Goal: Information Seeking & Learning: Learn about a topic

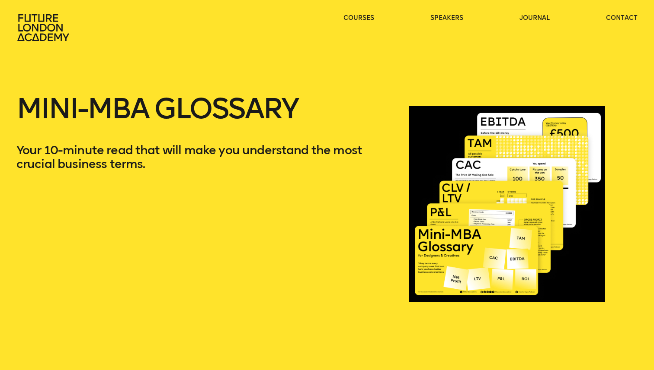
click at [485, 246] on div at bounding box center [507, 204] width 196 height 253
click at [131, 237] on div "Mini-MBA Glossary Your 10-minute read that will make you understand the most cr…" at bounding box center [204, 204] width 376 height 253
click at [446, 194] on div at bounding box center [507, 204] width 196 height 253
click at [508, 186] on div at bounding box center [507, 204] width 196 height 253
click at [440, 278] on div at bounding box center [507, 204] width 196 height 253
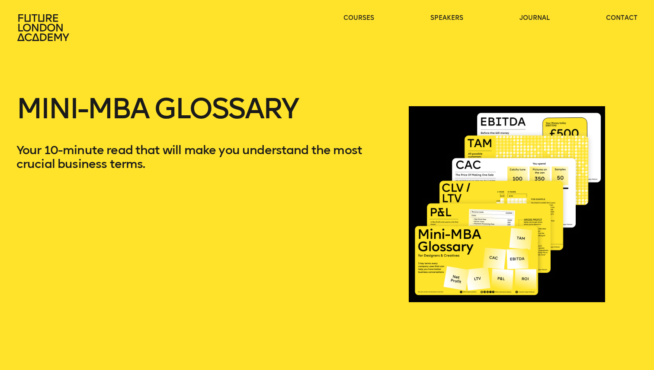
click at [440, 278] on div at bounding box center [507, 204] width 196 height 253
click at [338, 236] on div "Mini-MBA Glossary Your 10-minute read that will make you understand the most cr…" at bounding box center [204, 204] width 376 height 253
click at [307, 201] on div "Mini-MBA Glossary Your 10-minute read that will make you understand the most cr…" at bounding box center [204, 204] width 376 height 253
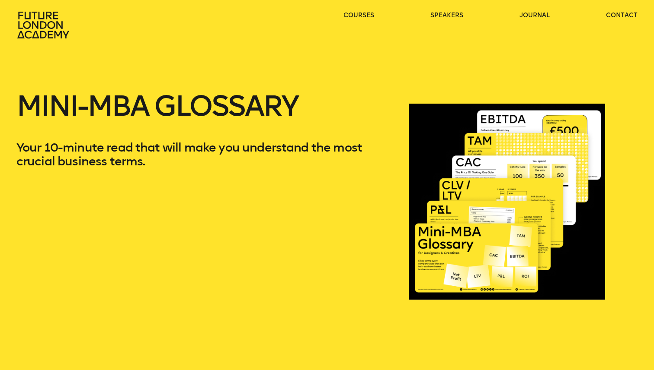
click at [455, 182] on div at bounding box center [507, 201] width 196 height 253
click at [43, 192] on div "Mini-MBA Glossary Your 10-minute read that will make you understand the most cr…" at bounding box center [204, 201] width 376 height 253
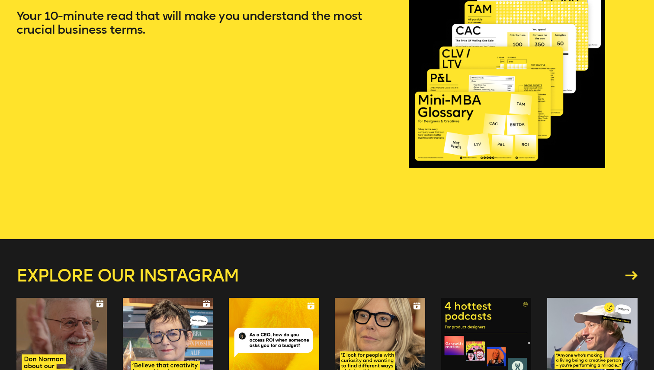
scroll to position [136, 0]
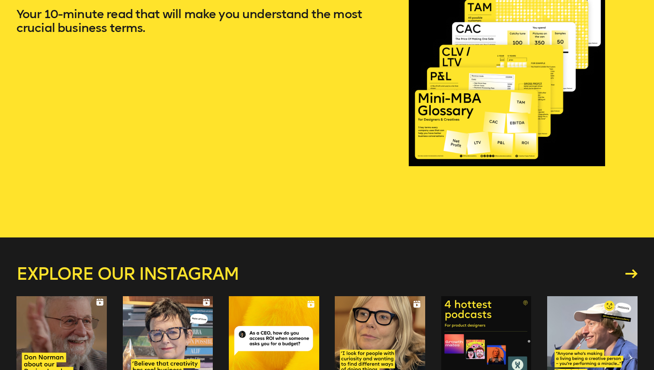
drag, startPoint x: 530, startPoint y: 112, endPoint x: 484, endPoint y: 113, distance: 46.3
click at [484, 113] on div at bounding box center [507, 68] width 196 height 253
drag, startPoint x: 508, startPoint y: 113, endPoint x: 515, endPoint y: 115, distance: 7.0
click at [512, 114] on div at bounding box center [507, 68] width 196 height 253
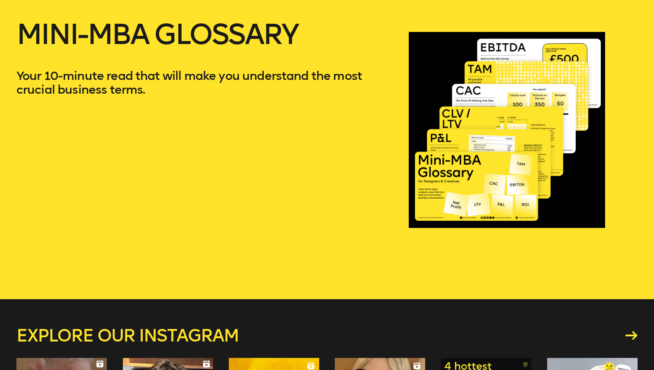
scroll to position [0, 0]
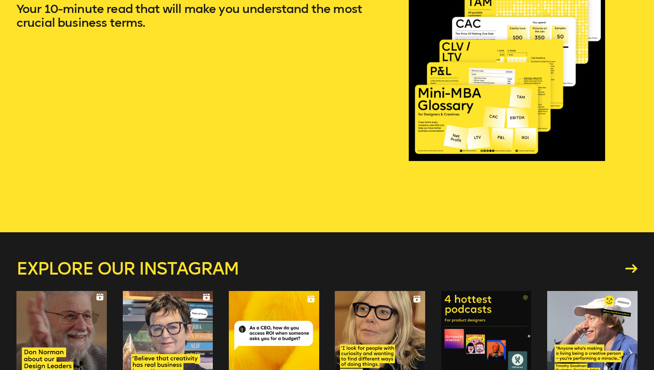
scroll to position [142, 0]
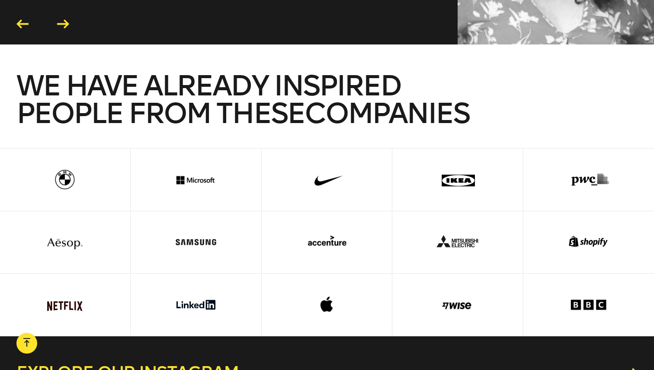
scroll to position [2038, 0]
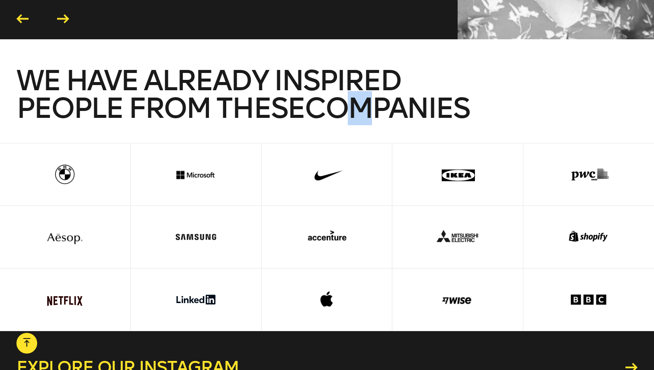
drag, startPoint x: 370, startPoint y: 104, endPoint x: 340, endPoint y: 104, distance: 30.7
click at [348, 104] on span "We have already inspired people from these companies" at bounding box center [242, 95] width 453 height 62
click at [340, 104] on span "We have already inspired people from these companies" at bounding box center [242, 95] width 453 height 62
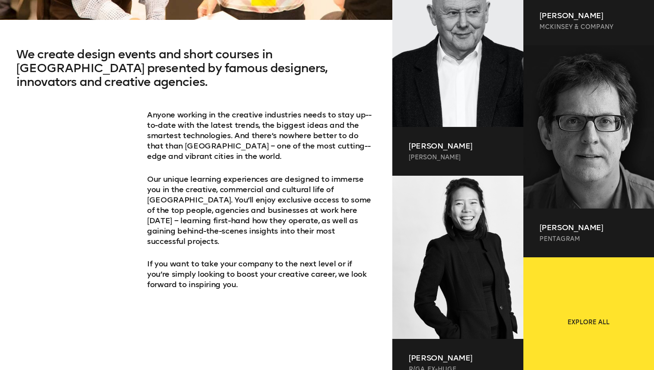
scroll to position [0, 0]
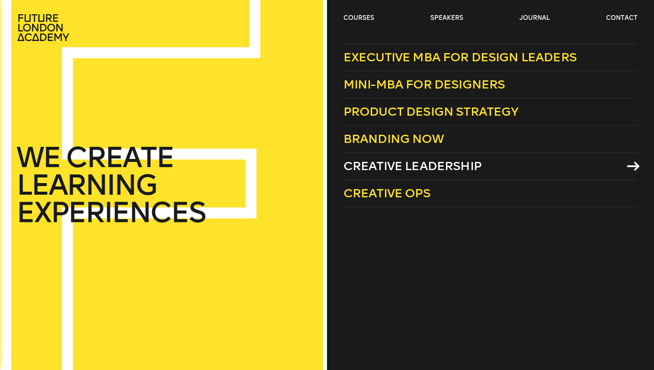
click at [405, 169] on span "Creative Leadership" at bounding box center [412, 166] width 138 height 14
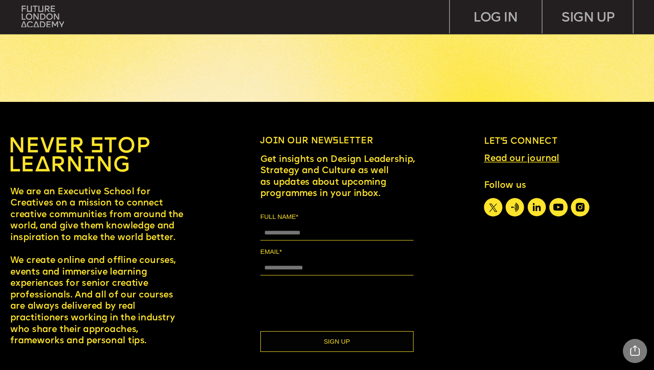
scroll to position [4080, 0]
